Goal: Task Accomplishment & Management: Complete application form

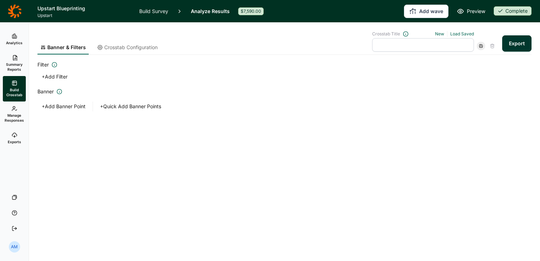
click at [15, 37] on use at bounding box center [14, 36] width 4 height 4
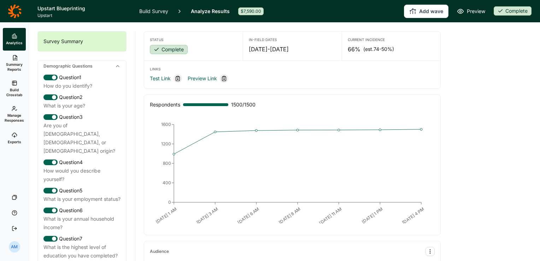
click at [151, 11] on link "Build Survey" at bounding box center [153, 11] width 29 height 22
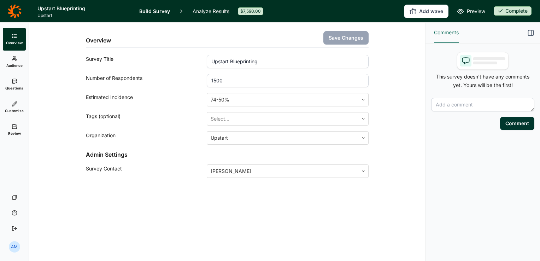
click at [17, 86] on span "Questions" at bounding box center [14, 88] width 18 height 5
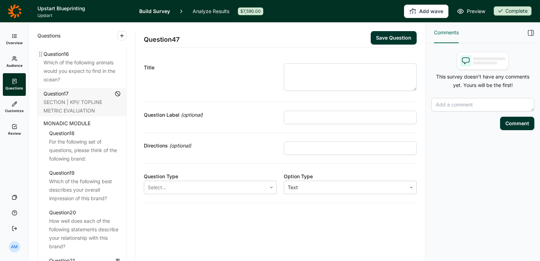
scroll to position [961, 0]
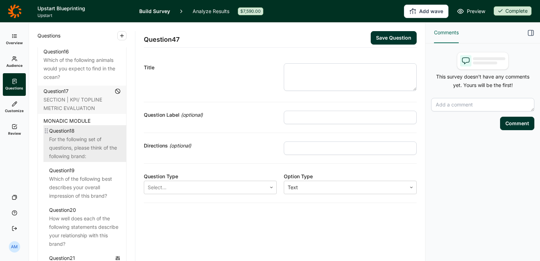
click at [82, 148] on div "For the following set of questions, please think of the following brand:" at bounding box center [84, 147] width 71 height 25
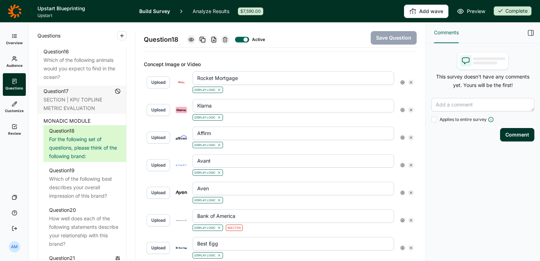
scroll to position [246, 0]
click at [401, 135] on use at bounding box center [403, 137] width 4 height 4
click at [403, 178] on div at bounding box center [404, 177] width 4 height 4
click at [401, 176] on input "Is Active" at bounding box center [401, 176] width 0 height 0
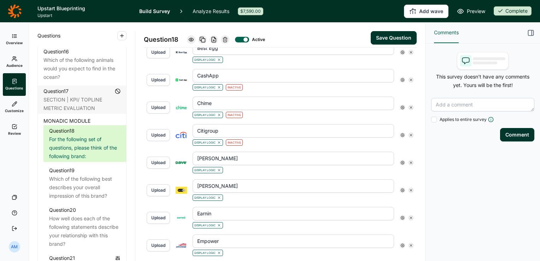
scroll to position [444, 0]
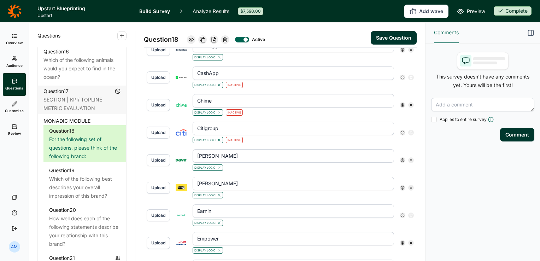
click at [401, 158] on use at bounding box center [403, 160] width 4 height 4
click at [404, 200] on div at bounding box center [404, 198] width 4 height 4
click at [401, 198] on input "Is Active" at bounding box center [401, 198] width 0 height 0
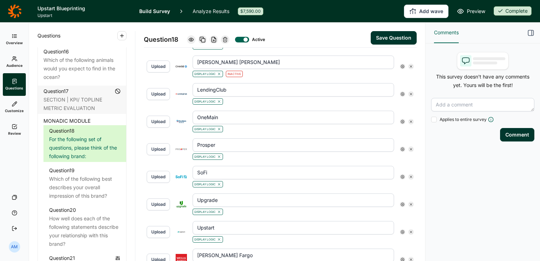
scroll to position [703, 0]
click at [400, 175] on div at bounding box center [403, 177] width 6 height 6
click at [402, 215] on div at bounding box center [404, 213] width 4 height 4
click at [401, 213] on input "Is Active" at bounding box center [401, 213] width 0 height 0
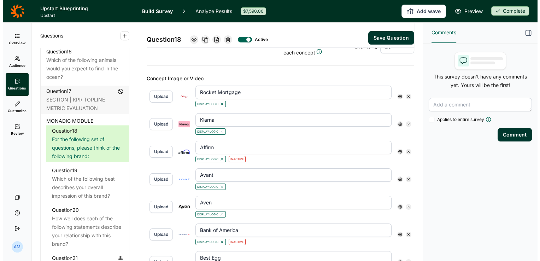
scroll to position [231, 0]
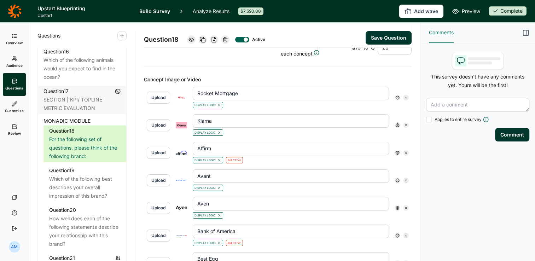
click at [395, 96] on icon at bounding box center [397, 97] width 4 height 4
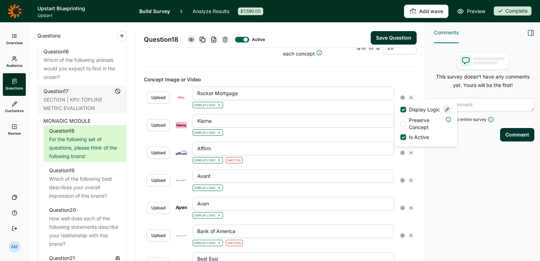
click at [403, 139] on div at bounding box center [404, 137] width 4 height 4
click at [401, 137] on input "Is Active" at bounding box center [401, 137] width 0 height 0
click at [382, 39] on button "Save Question" at bounding box center [394, 37] width 46 height 13
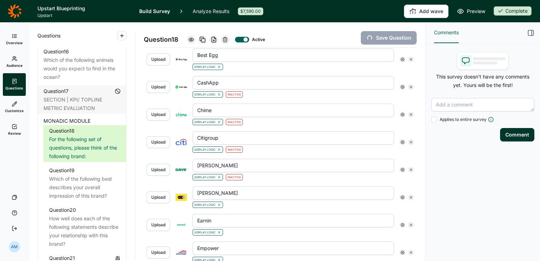
type input "Wells Fargo"
type input "Upstart"
type input "Upgrade"
type input "SoFi"
type input "Prosper"
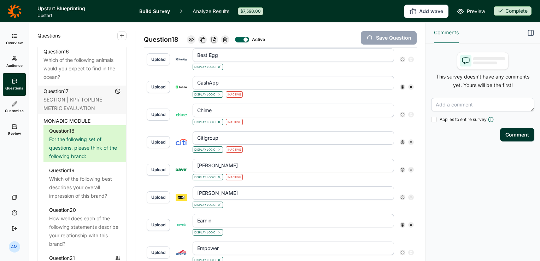
type input "OneMain"
type input "LendingClub"
type input "JP Morgan Chase"
type input "Happy Money"
type input "Figure"
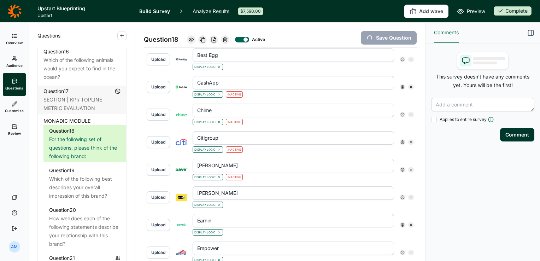
type input "Empower"
type input "Earnin"
type input "Earnest"
type input "Dave"
type input "Citigroup"
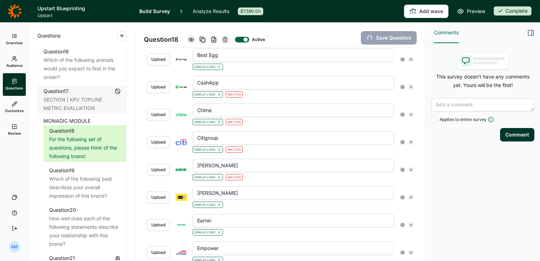
type input "Chime"
type input "CashApp"
type input "Best Egg"
type input "Bank of America"
type input "Aven"
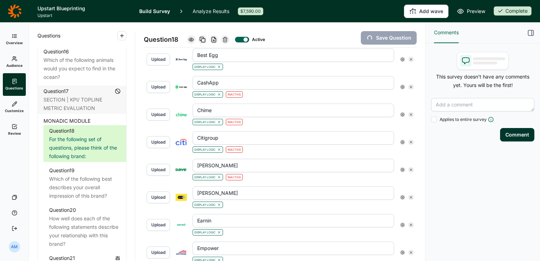
type input "Avant"
type input "Affirm"
type input "Klarna"
type input "Rocket Mortgage"
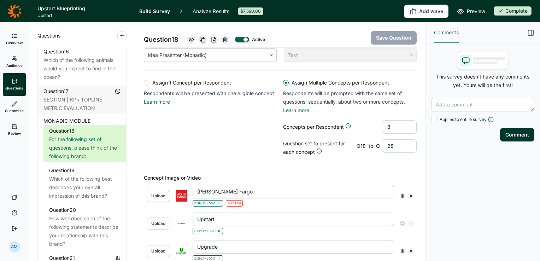
scroll to position [128, 0]
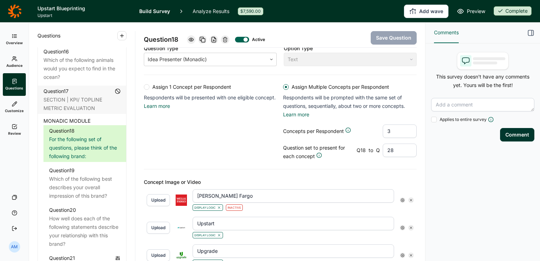
click at [13, 36] on icon at bounding box center [15, 36] width 6 height 6
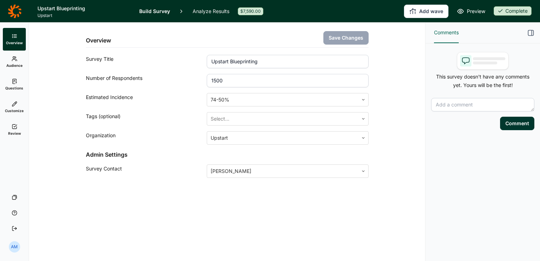
drag, startPoint x: 226, startPoint y: 79, endPoint x: 192, endPoint y: 81, distance: 33.7
click at [192, 81] on div "Number of Respondents 1500" at bounding box center [227, 80] width 283 height 13
drag, startPoint x: 229, startPoint y: 80, endPoint x: 202, endPoint y: 79, distance: 26.9
click at [202, 79] on div "Number of Respondents 2000" at bounding box center [227, 80] width 283 height 13
type input "2100"
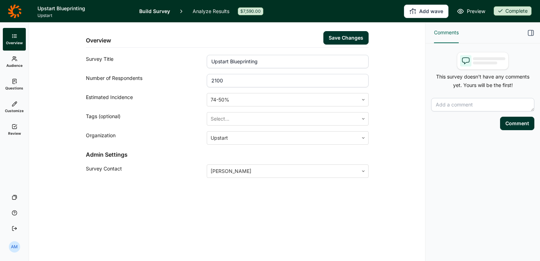
click at [346, 36] on button "Save Changes" at bounding box center [346, 37] width 45 height 13
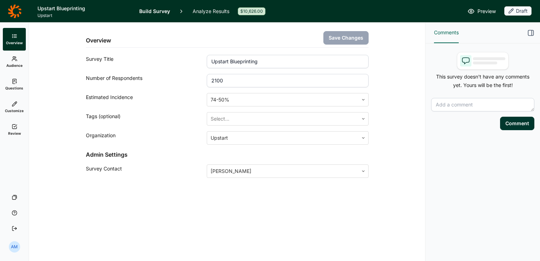
click at [16, 62] on link "Audience" at bounding box center [14, 62] width 23 height 23
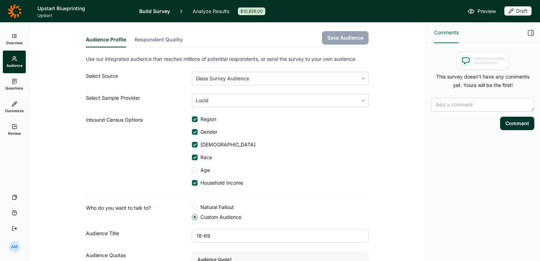
click at [213, 15] on link "Analyze Results" at bounding box center [211, 11] width 37 height 22
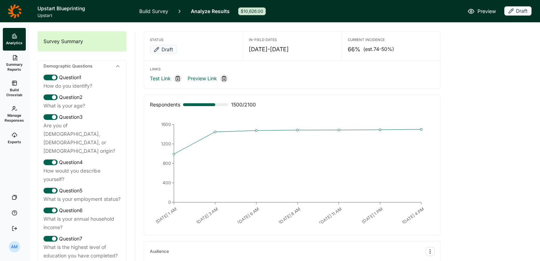
click at [16, 64] on span "Summary Reports" at bounding box center [14, 67] width 17 height 10
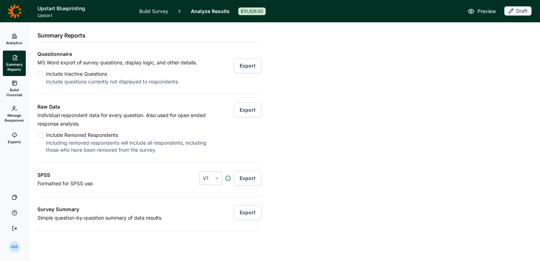
click at [18, 87] on span "Build Crosstab" at bounding box center [14, 92] width 17 height 10
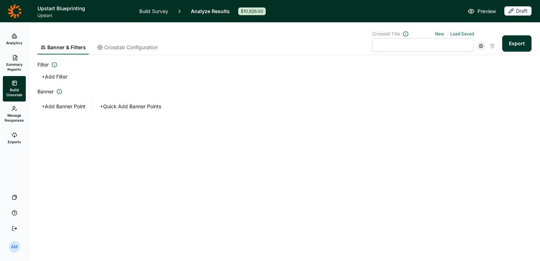
click at [520, 41] on button "Export" at bounding box center [516, 43] width 29 height 16
click at [473, 240] on link "download your file here" at bounding box center [476, 241] width 56 height 6
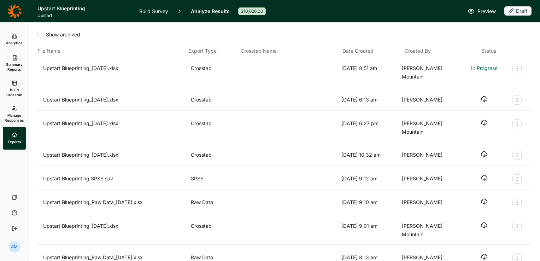
click at [481, 95] on icon "button" at bounding box center [484, 98] width 7 height 7
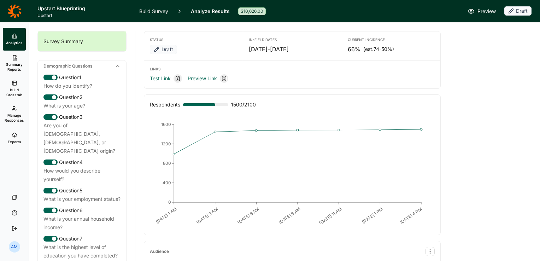
click at [162, 12] on link "Build Survey" at bounding box center [153, 11] width 29 height 22
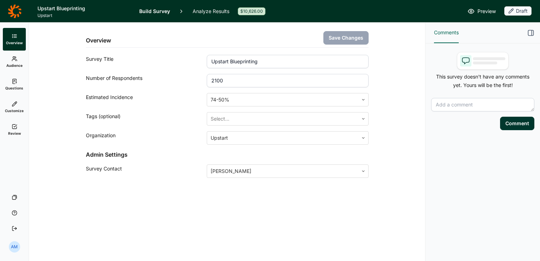
click at [15, 127] on icon at bounding box center [15, 127] width 6 height 6
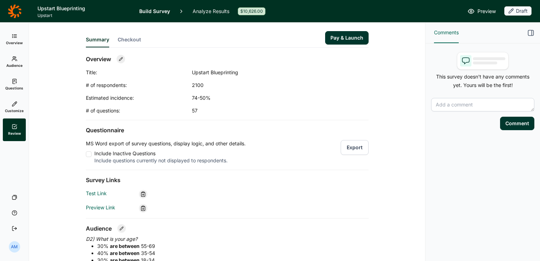
click at [347, 38] on button "Pay & Launch" at bounding box center [346, 37] width 43 height 13
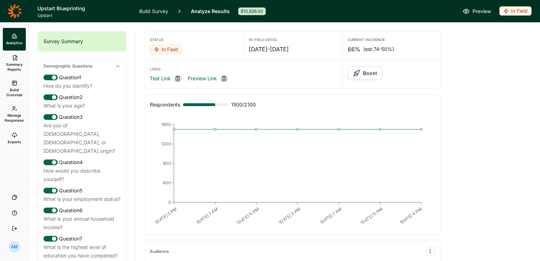
click at [369, 71] on button "Boost" at bounding box center [365, 72] width 35 height 13
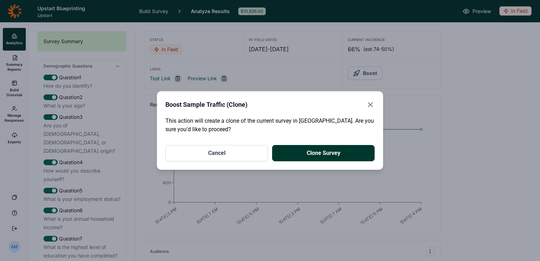
click at [370, 103] on icon "Close" at bounding box center [370, 104] width 8 height 8
